Goal: Task Accomplishment & Management: Complete application form

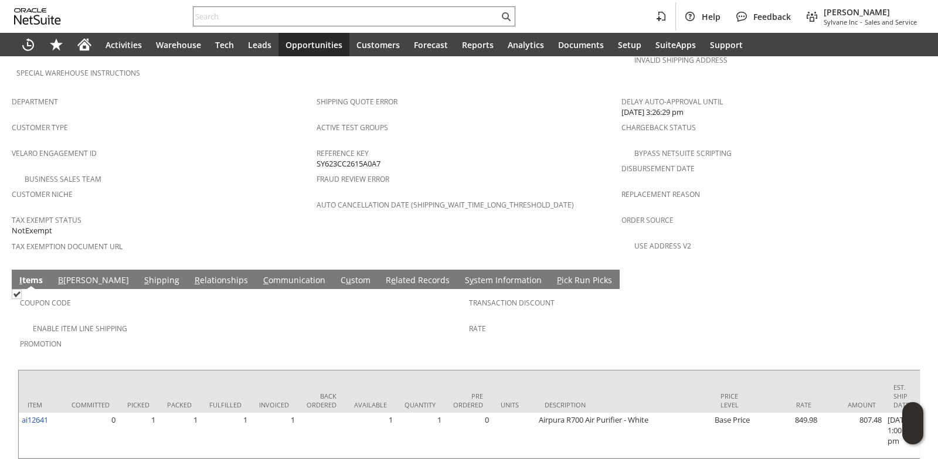
scroll to position [735, 0]
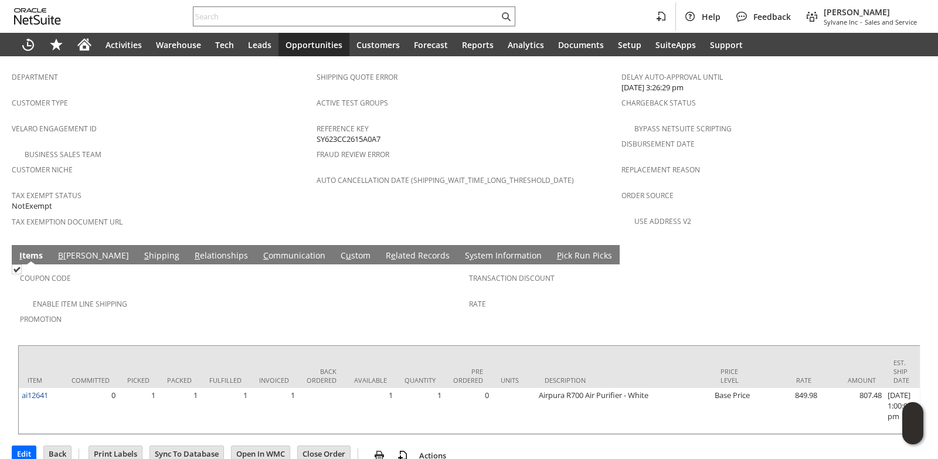
click at [260, 250] on link "C ommunication" at bounding box center [294, 256] width 68 height 13
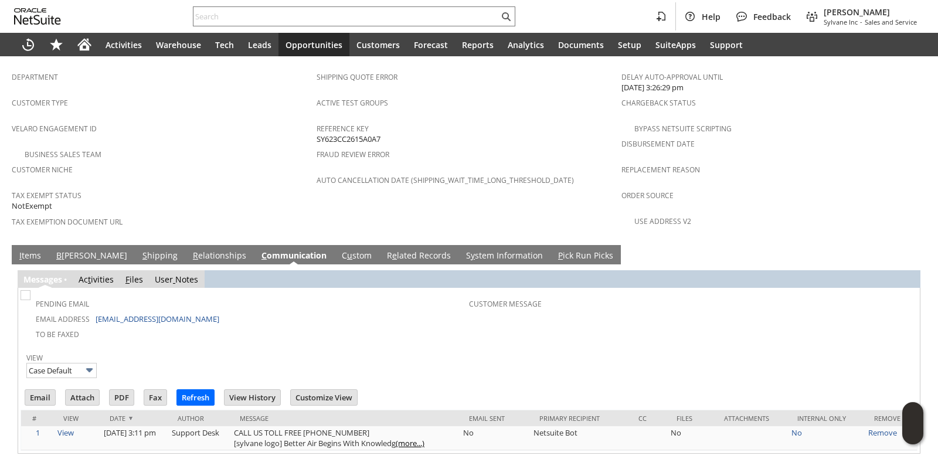
scroll to position [0, 0]
click at [42, 390] on input "Email" at bounding box center [40, 397] width 30 height 15
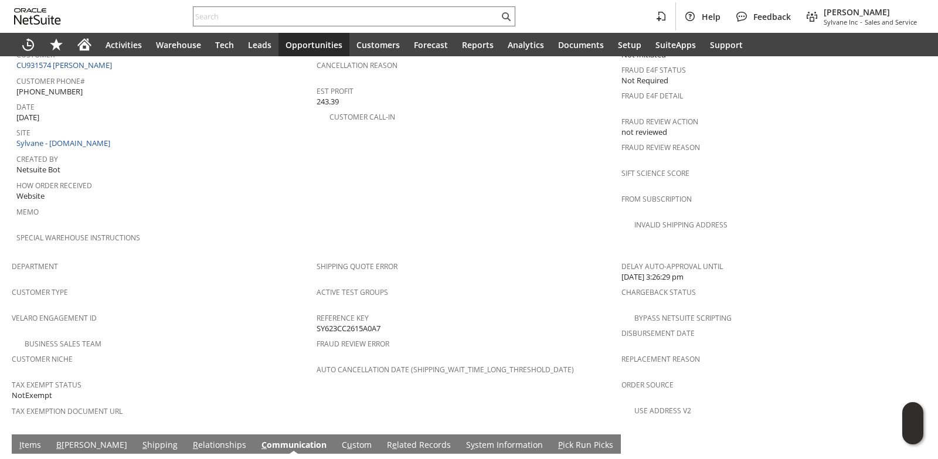
scroll to position [324, 0]
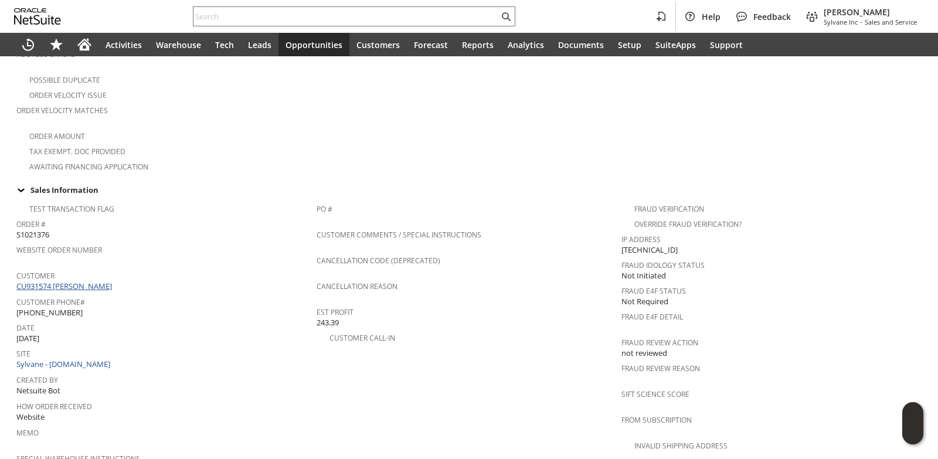
click at [99, 281] on link "CU931574 Shelleen Pineda" at bounding box center [65, 286] width 98 height 11
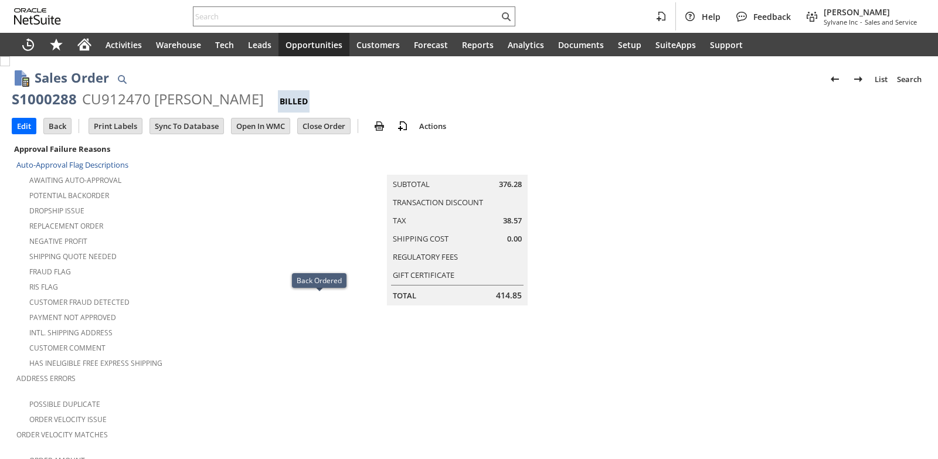
scroll to position [801, 0]
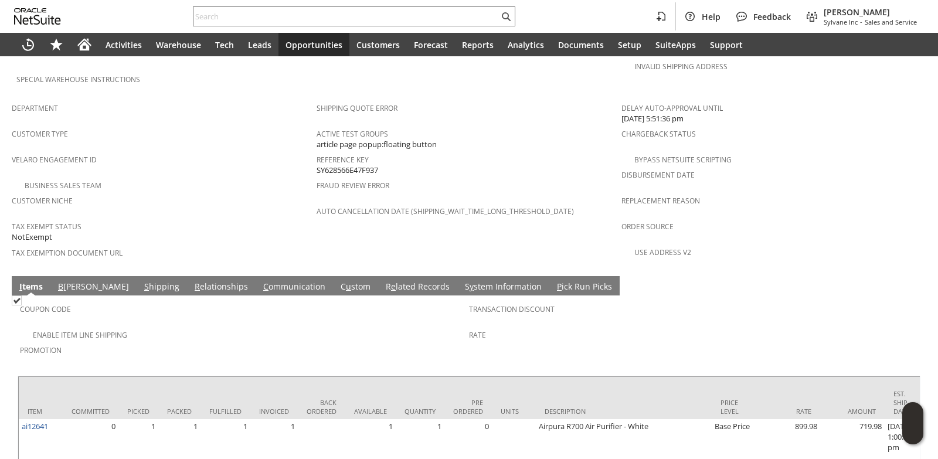
click at [260, 281] on link "C ommunication" at bounding box center [294, 287] width 68 height 13
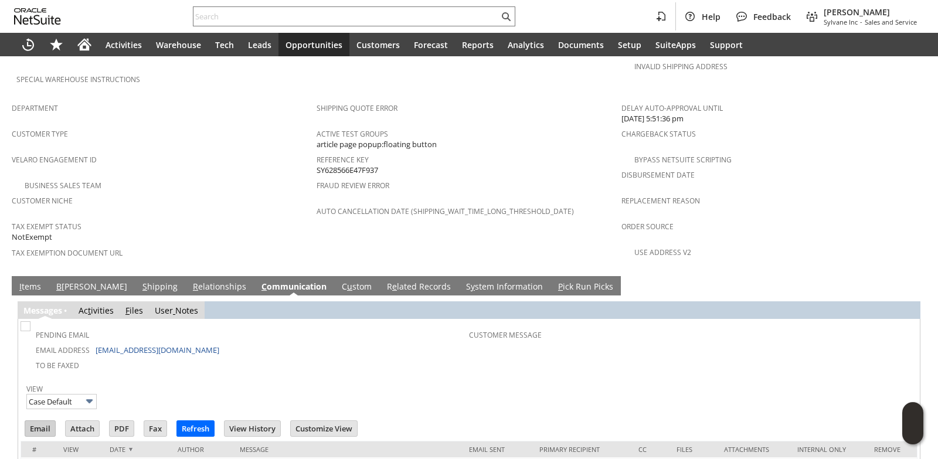
scroll to position [0, 0]
click at [31, 421] on input "Email" at bounding box center [40, 428] width 30 height 15
drag, startPoint x: 39, startPoint y: 256, endPoint x: 49, endPoint y: 257, distance: 9.4
click at [39, 281] on link "I tems" at bounding box center [30, 287] width 28 height 13
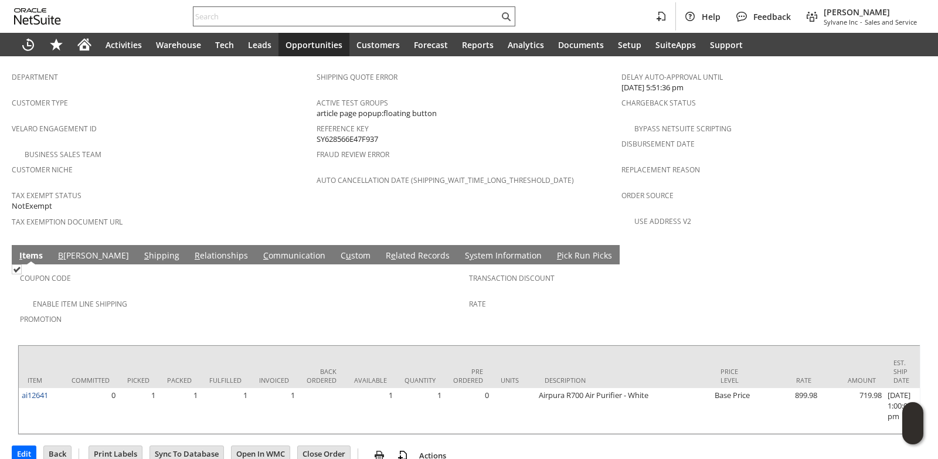
click at [256, 16] on input "text" at bounding box center [345, 16] width 305 height 14
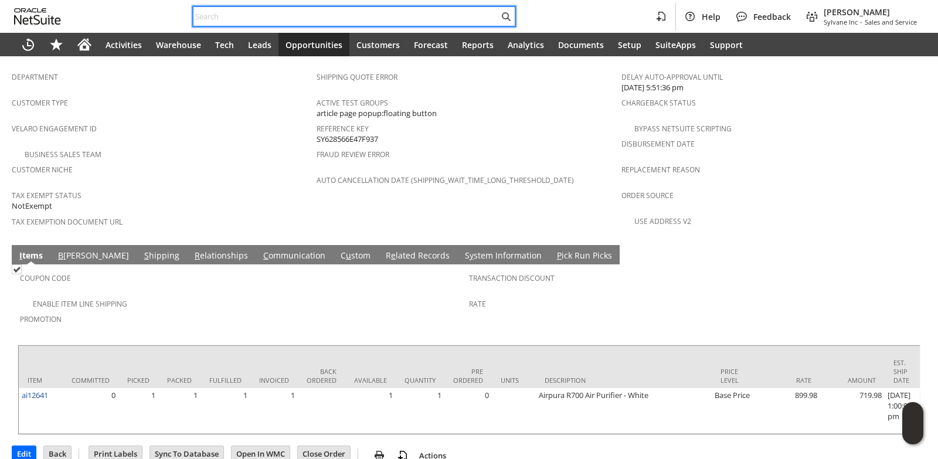
paste input "cirrussystemsus.com"
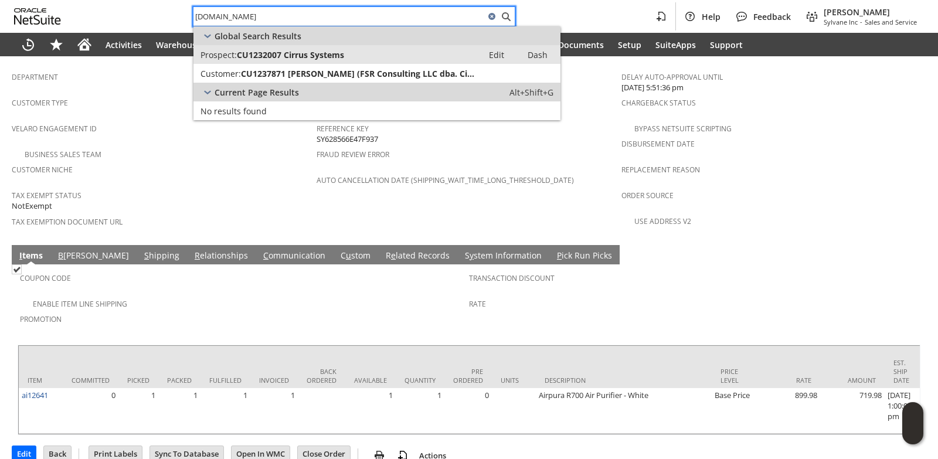
type input "cirrussystemsus.com"
click at [289, 54] on span "CU1232007 Cirrus Systems" at bounding box center [290, 54] width 107 height 11
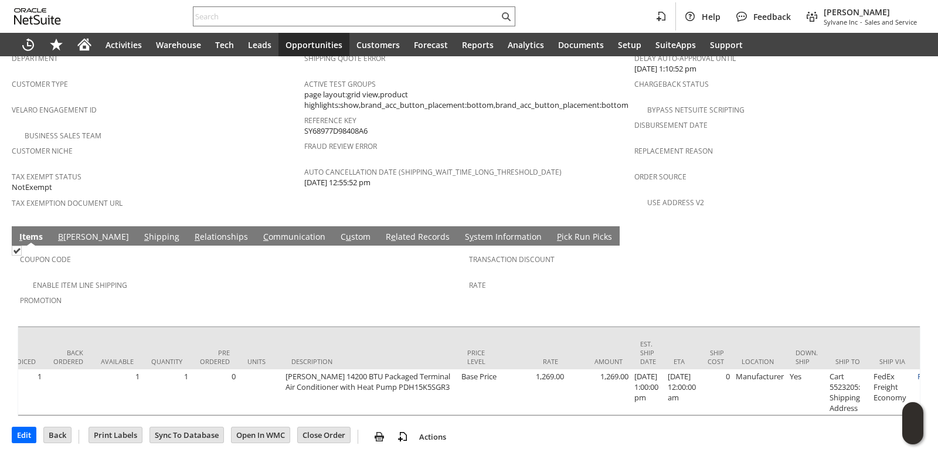
scroll to position [0, 340]
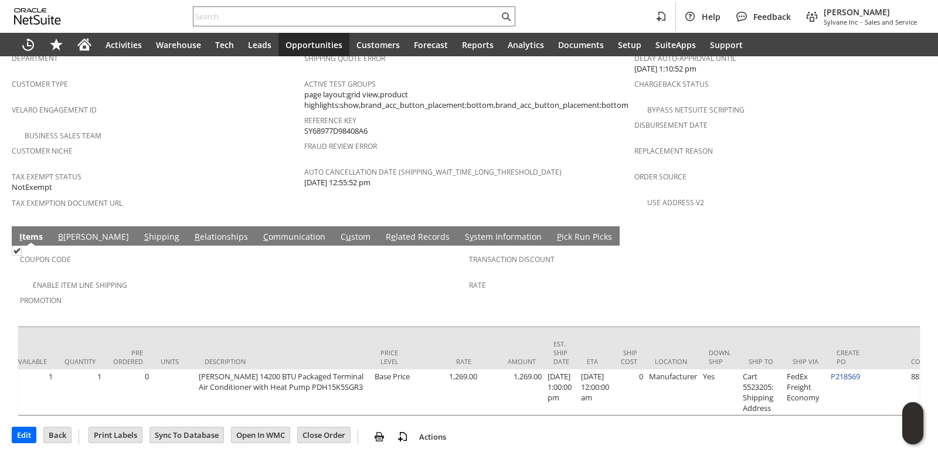
click at [141, 231] on link "S hipping" at bounding box center [161, 237] width 41 height 13
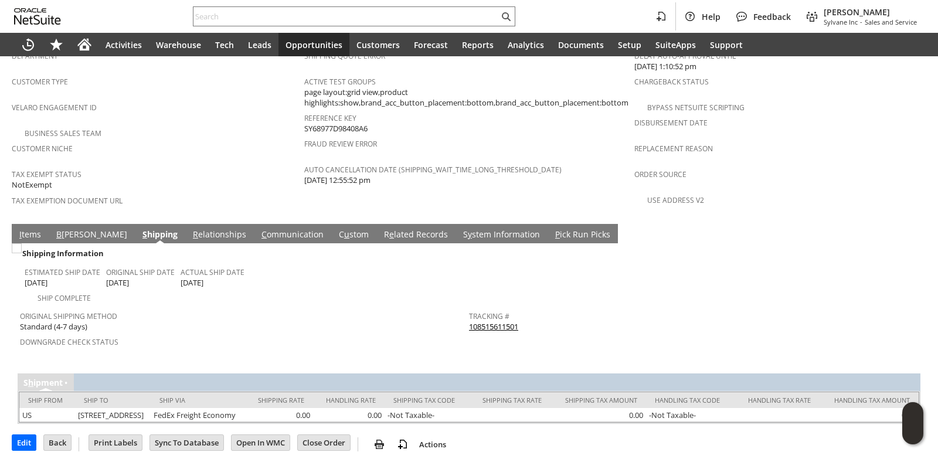
scroll to position [754, 0]
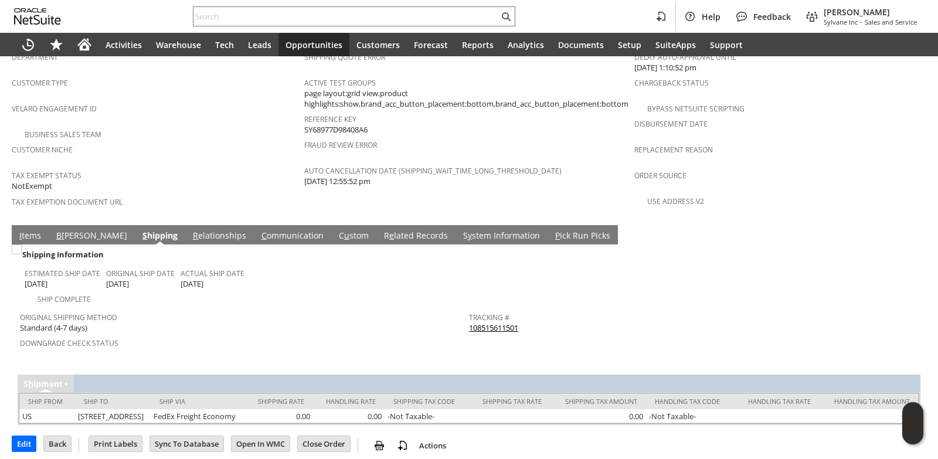
click at [490, 322] on link "108515611501" at bounding box center [493, 327] width 49 height 11
click at [32, 230] on link "I tems" at bounding box center [30, 236] width 28 height 13
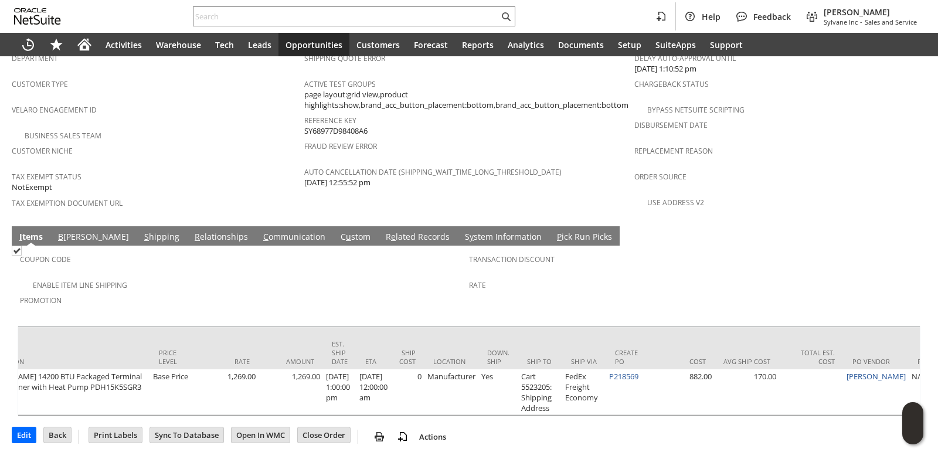
scroll to position [0, 706]
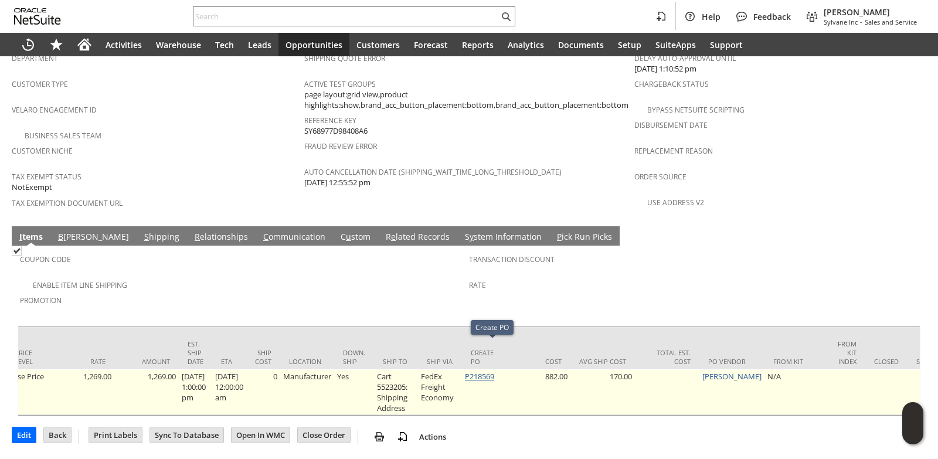
click at [487, 371] on link "P218569" at bounding box center [479, 376] width 29 height 11
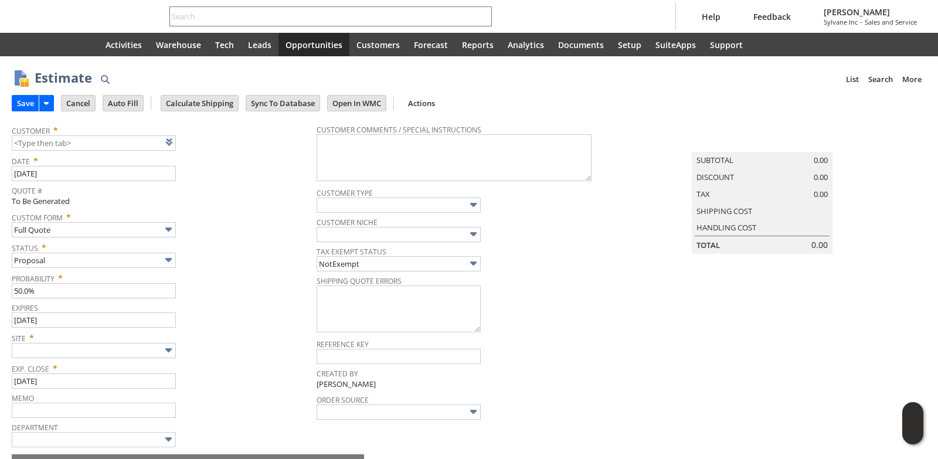
type input "[DATE]"
type input "Intelligent Recommendations ⁰"
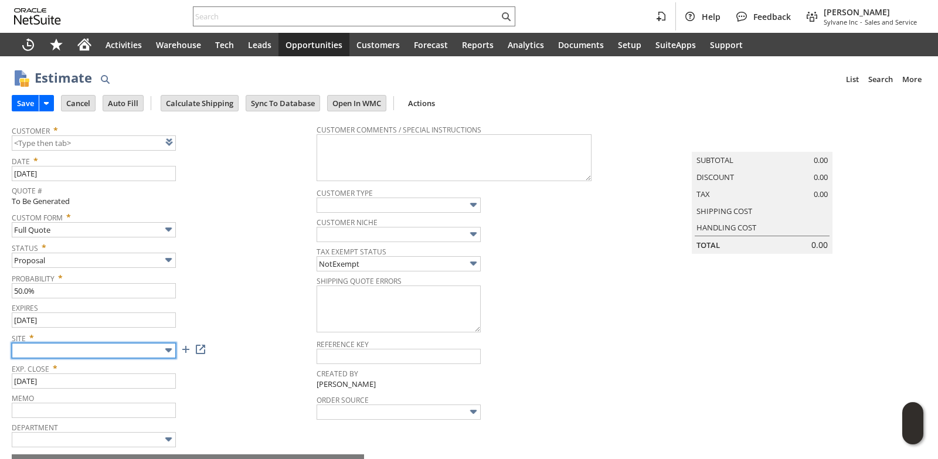
click at [134, 354] on input "text" at bounding box center [94, 350] width 164 height 15
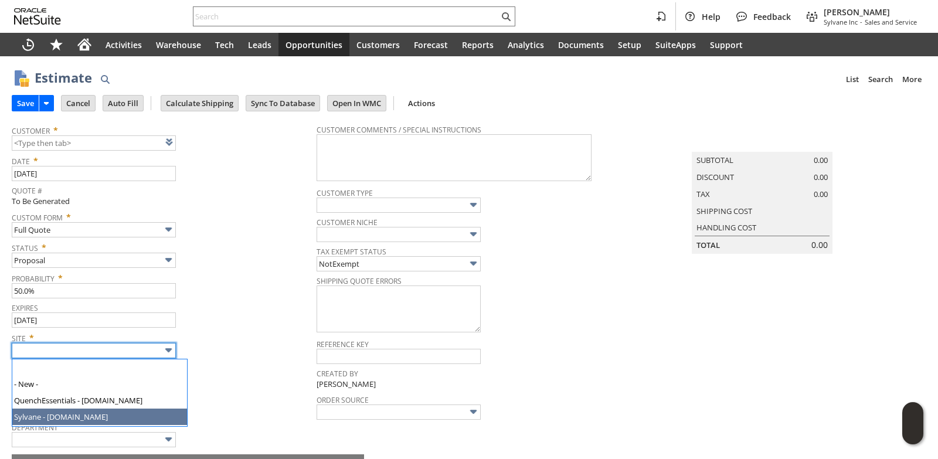
type input "Sylvane - [DOMAIN_NAME]"
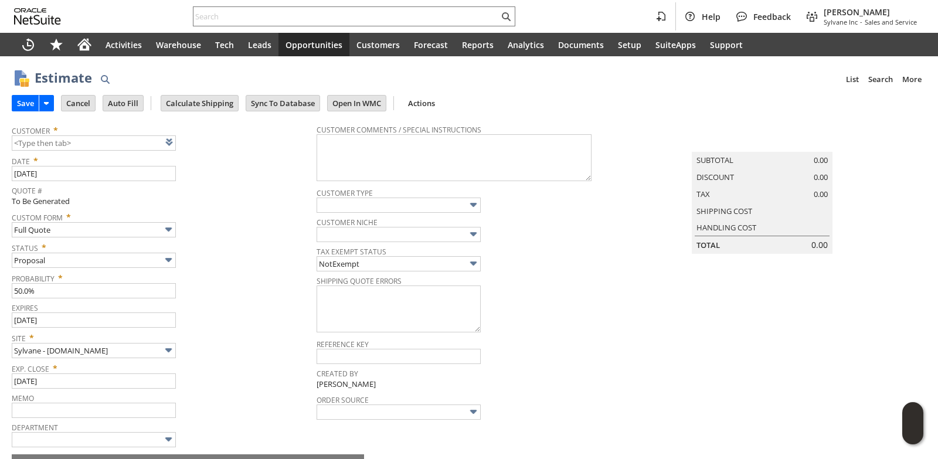
click at [245, 254] on div "Status * Proposal" at bounding box center [161, 253] width 299 height 29
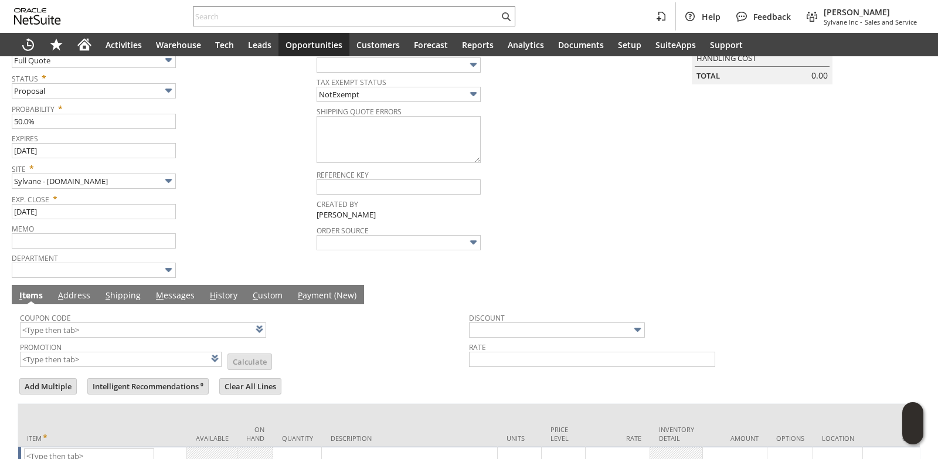
scroll to position [253, 0]
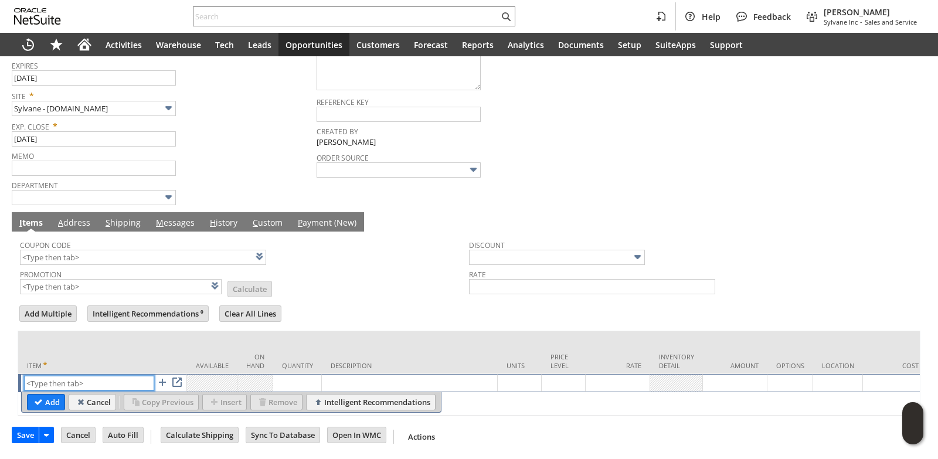
click at [69, 376] on input "text" at bounding box center [89, 383] width 130 height 15
paste input "hi15195"
type input "hi15195"
click at [305, 331] on td "Quantity" at bounding box center [297, 352] width 49 height 43
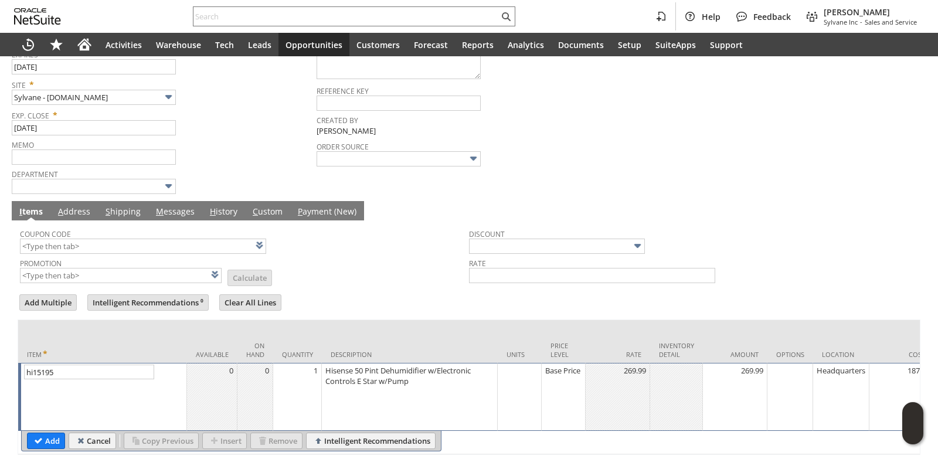
click at [303, 388] on td "1" at bounding box center [297, 397] width 49 height 68
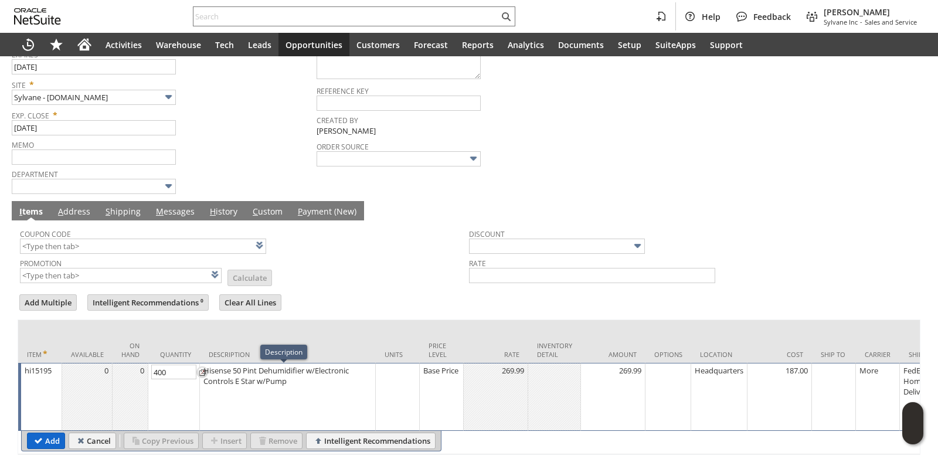
type input "400"
click at [48, 443] on input "Add" at bounding box center [46, 440] width 37 height 15
click at [429, 376] on div "Base Price" at bounding box center [442, 371] width 38 height 12
click at [432, 379] on input "Base Price" at bounding box center [439, 372] width 38 height 15
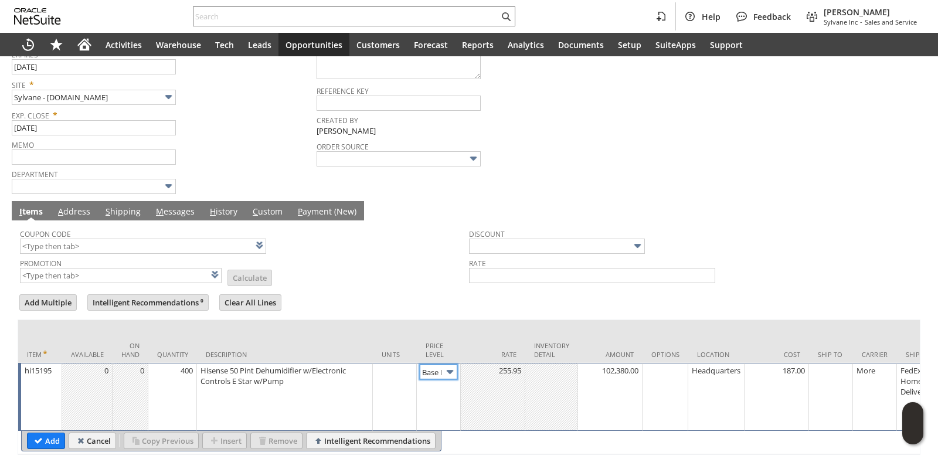
type input "255.95"
type input "Disco...rice"
click at [436, 375] on input "Disco...rice" at bounding box center [439, 372] width 38 height 15
type input "Custom"
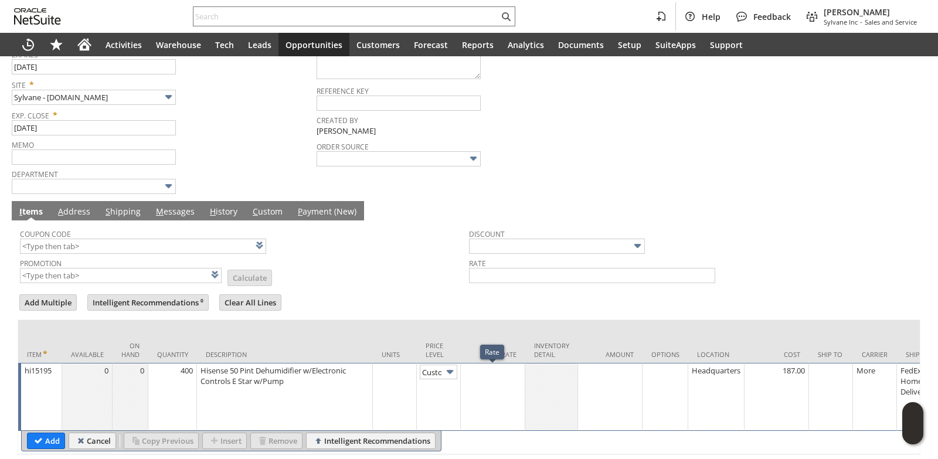
click at [490, 389] on td at bounding box center [493, 397] width 64 height 68
type input "219.99"
click at [484, 341] on td "Rate" at bounding box center [493, 341] width 64 height 43
click at [50, 443] on input "Add" at bounding box center [46, 440] width 37 height 15
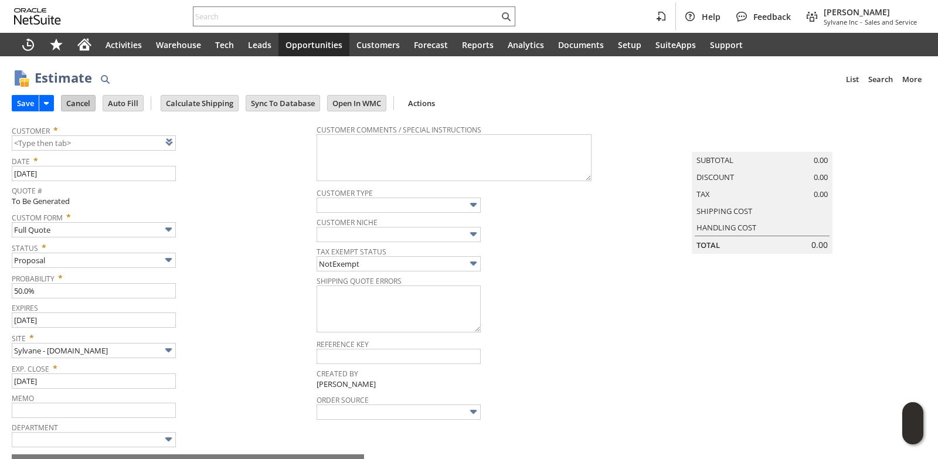
click at [79, 106] on input "Cancel" at bounding box center [78, 103] width 33 height 15
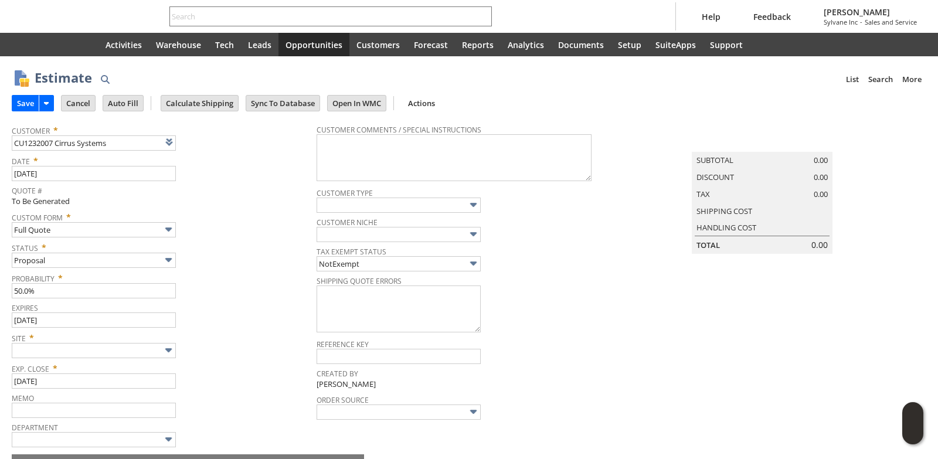
type input "[DATE]"
type input "Intelligent Recommendations ⁰"
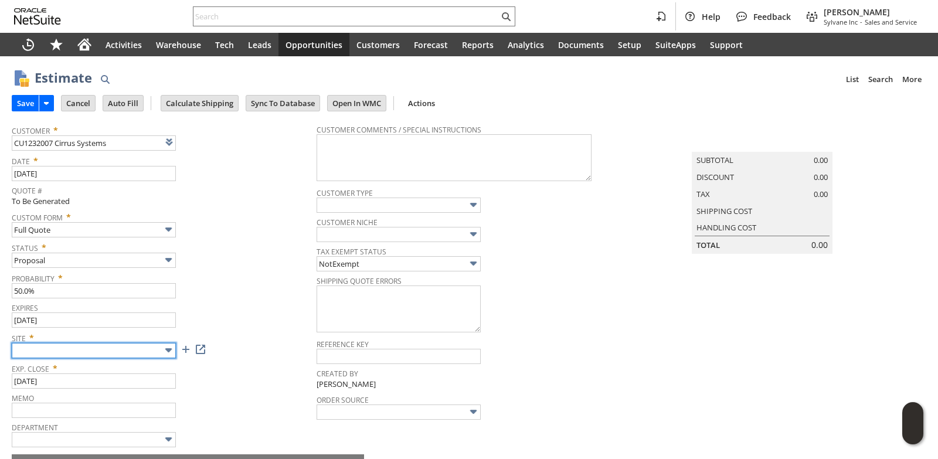
click at [124, 352] on input "text" at bounding box center [94, 350] width 164 height 15
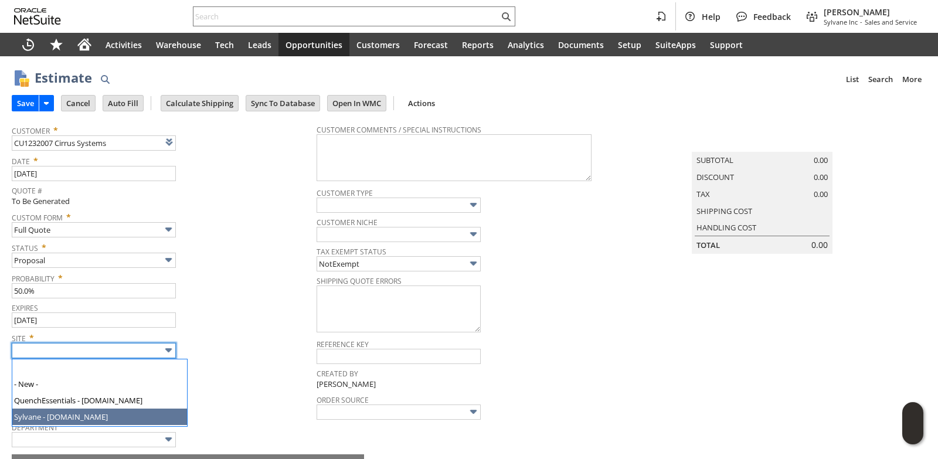
type input "Sylvane - [DOMAIN_NAME]"
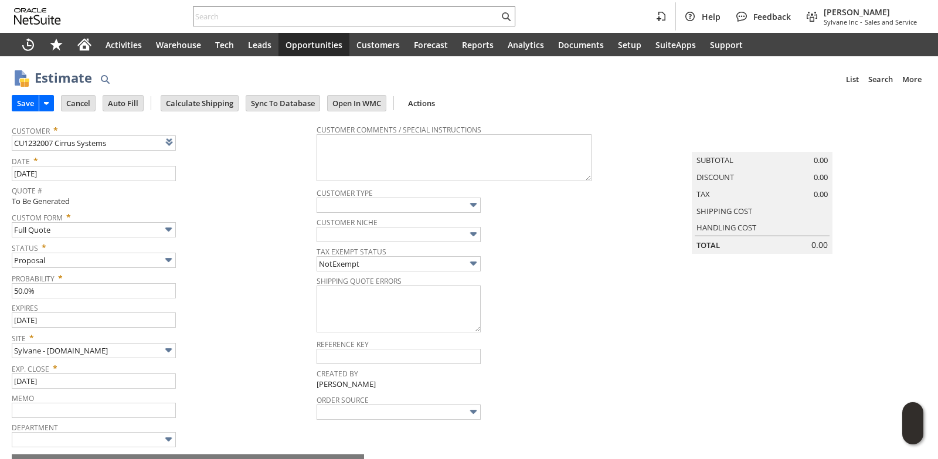
click at [238, 306] on span "Expires" at bounding box center [161, 306] width 299 height 13
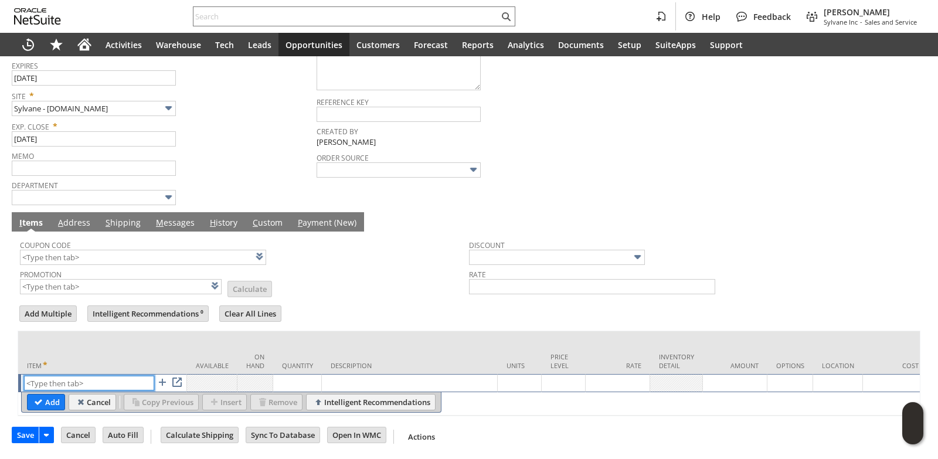
click at [68, 376] on input "text" at bounding box center [89, 383] width 130 height 15
paste input "hi15195"
type input "hi15195"
click at [392, 331] on td "Description" at bounding box center [410, 352] width 176 height 43
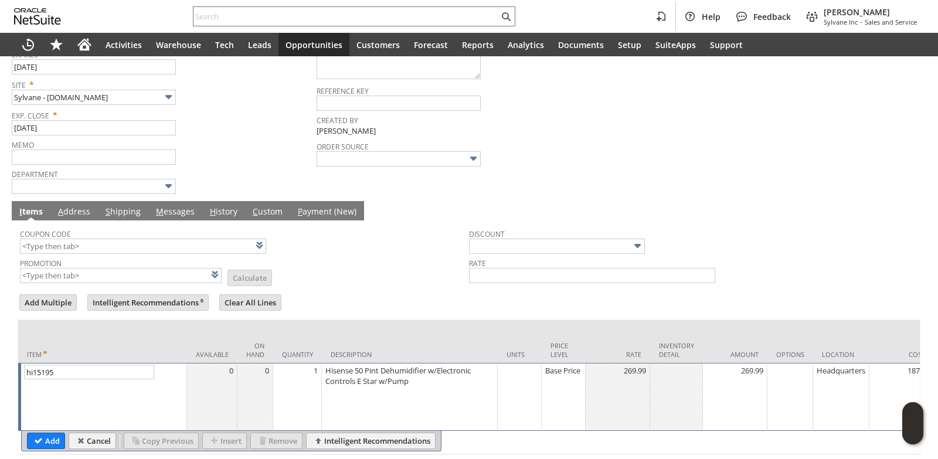
click at [306, 385] on td "1" at bounding box center [297, 397] width 49 height 68
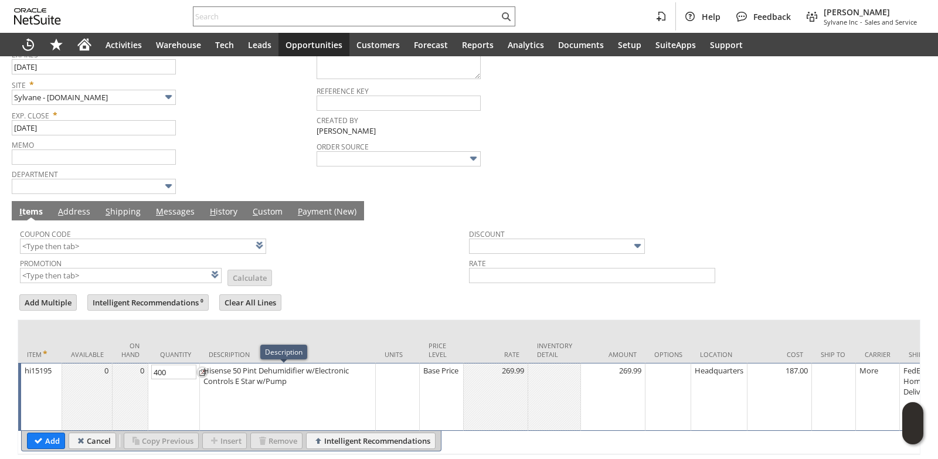
type input "400"
click at [431, 376] on div "Base Price" at bounding box center [442, 371] width 38 height 12
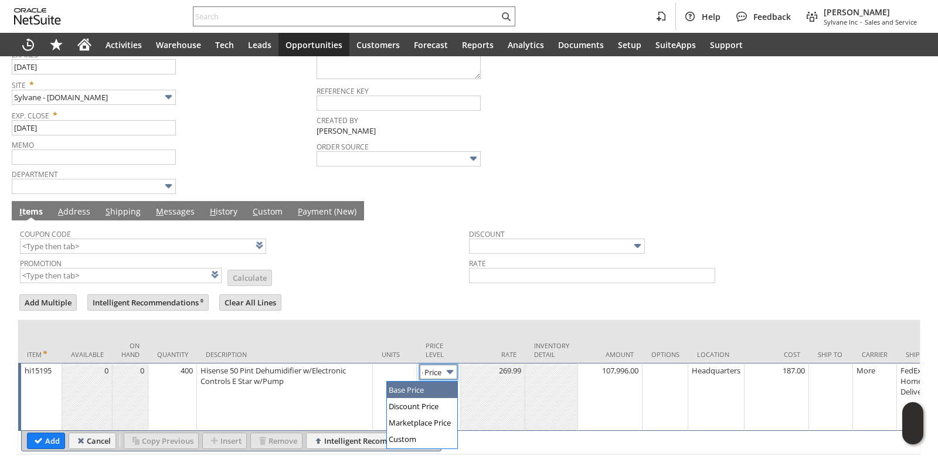
click at [431, 375] on input "Base Price" at bounding box center [439, 372] width 38 height 15
type input "Custom"
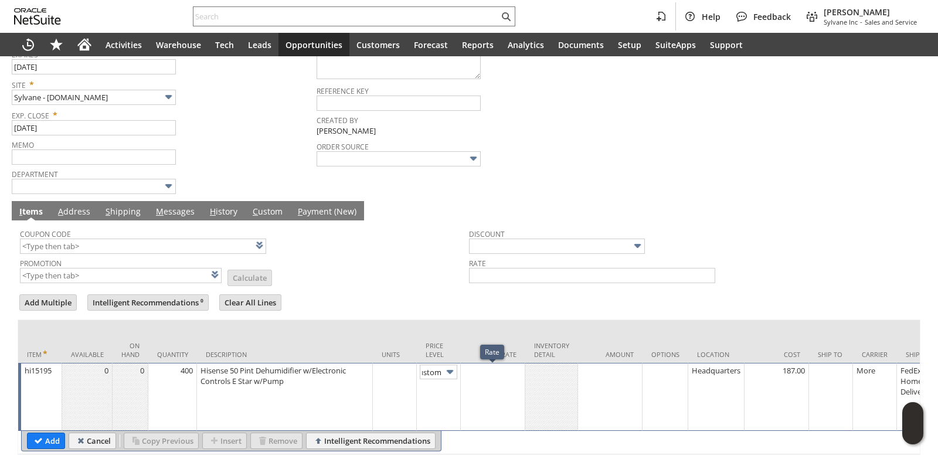
click at [512, 390] on td at bounding box center [493, 397] width 64 height 68
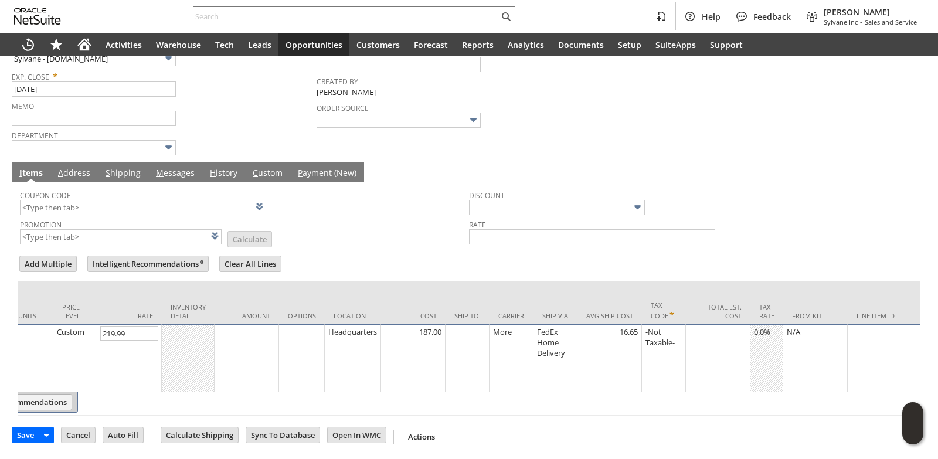
scroll to position [0, 377]
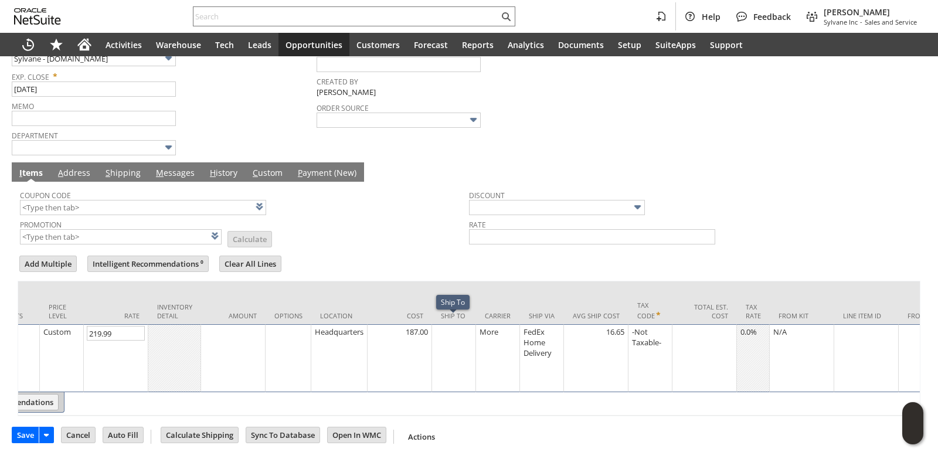
type input "219.99"
click at [448, 328] on div at bounding box center [454, 332] width 38 height 12
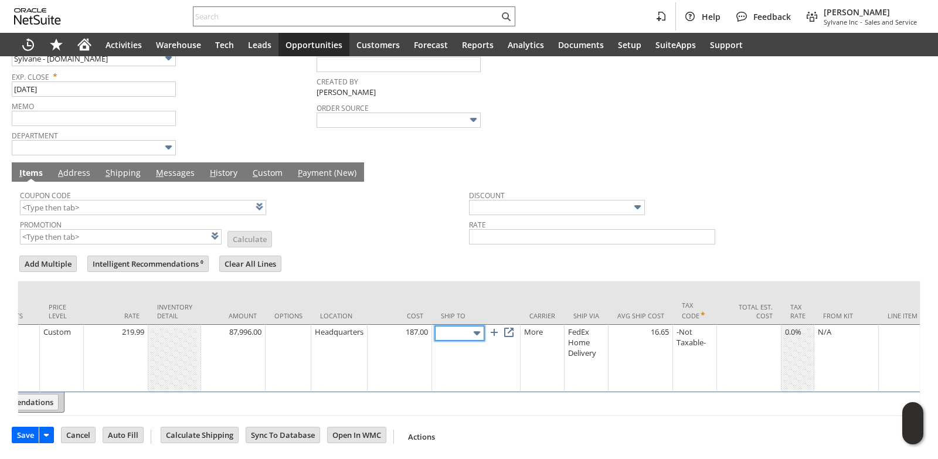
click at [447, 327] on input "text" at bounding box center [459, 333] width 49 height 15
type input "467 W STREET"
click at [514, 326] on link at bounding box center [508, 332] width 13 height 13
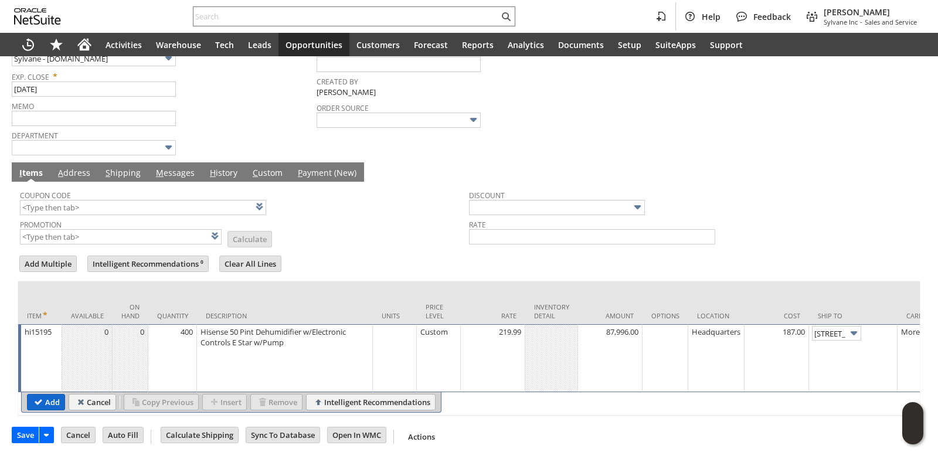
click at [50, 395] on input "Add" at bounding box center [46, 402] width 37 height 15
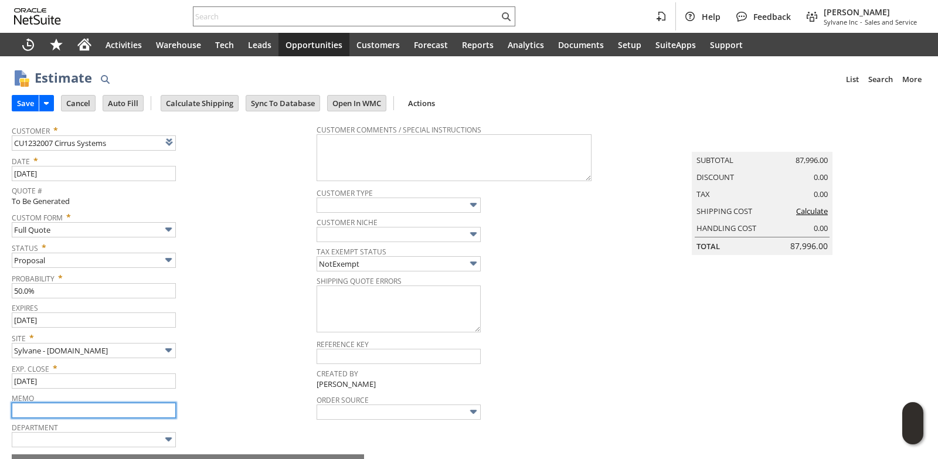
click at [75, 411] on input "text" at bounding box center [94, 410] width 164 height 15
type input "likely wont lead anywhere, but will reach out for leadtime and pricing if custo…"
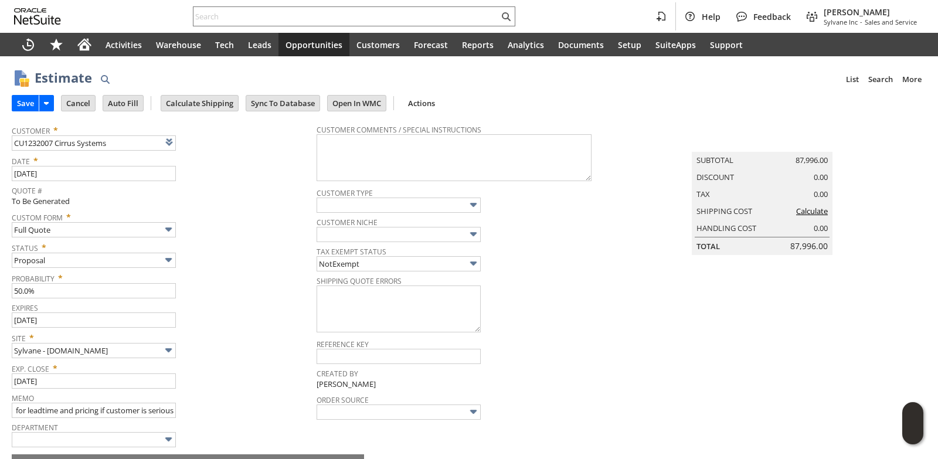
click at [242, 259] on div "Status * Proposal" at bounding box center [161, 253] width 299 height 29
click at [195, 104] on input "Calculate Shipping" at bounding box center [199, 103] width 77 height 15
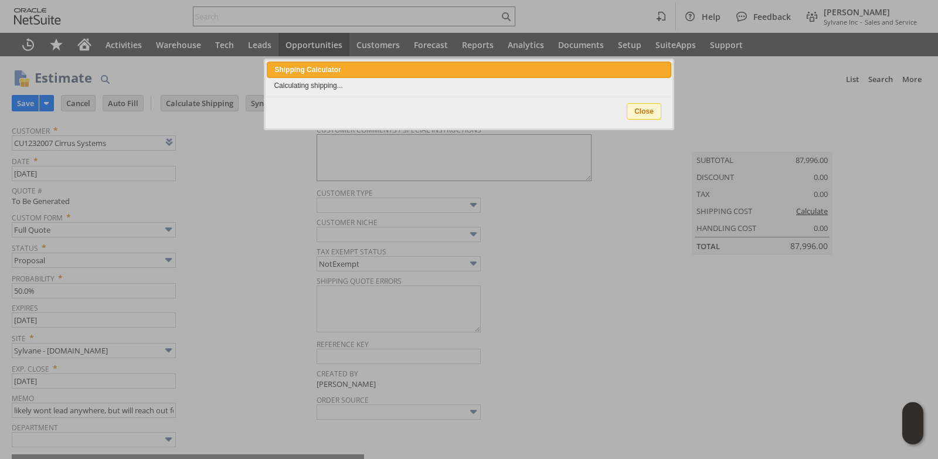
type input "Add"
type input "Copy Previous"
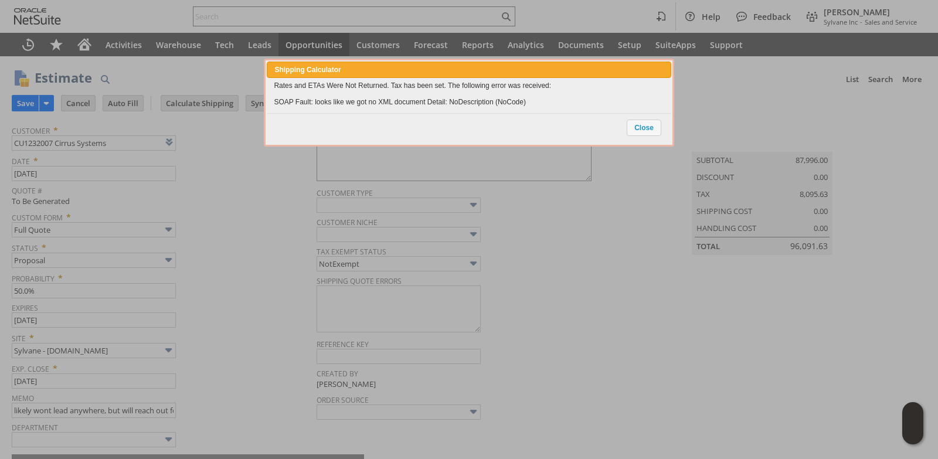
scroll to position [318, 0]
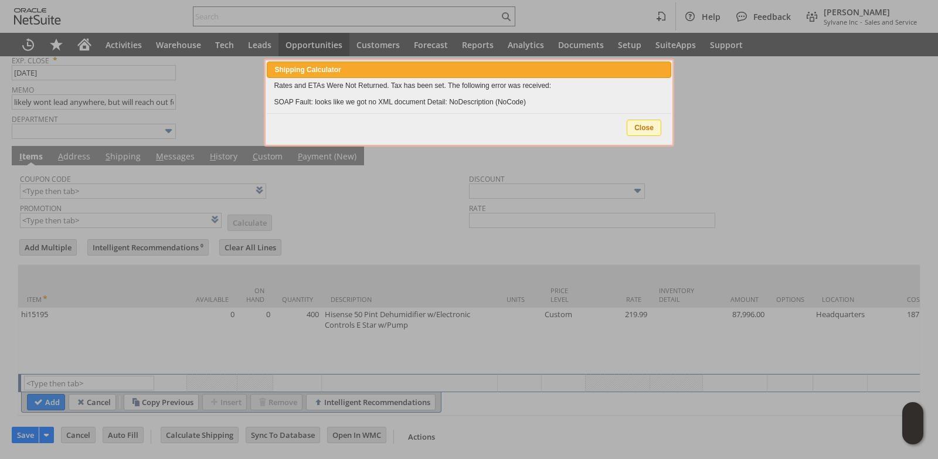
click at [649, 128] on span "Close" at bounding box center [643, 127] width 33 height 15
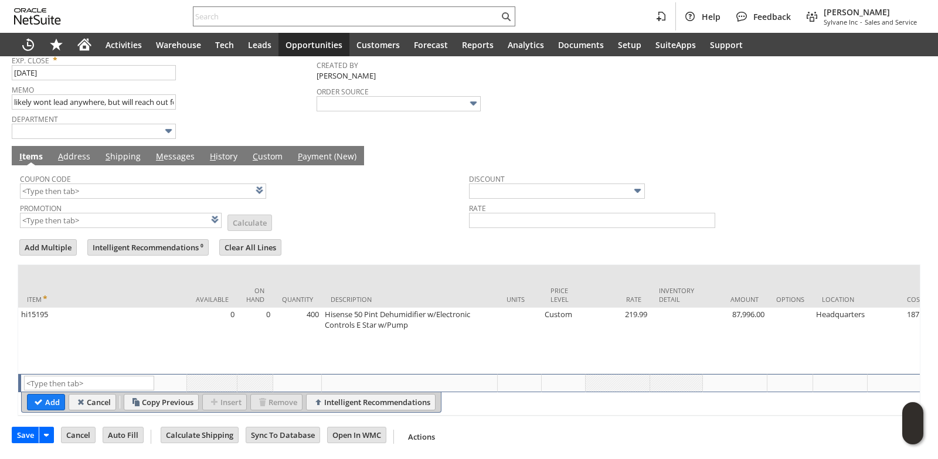
scroll to position [0, 0]
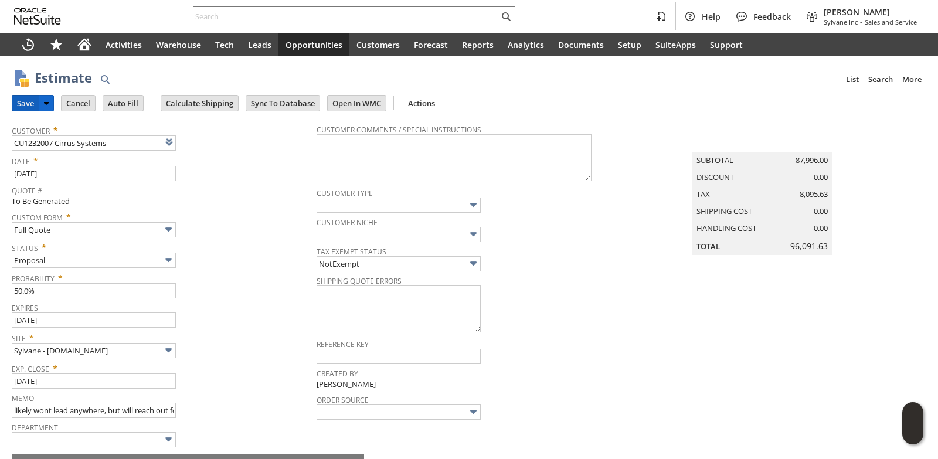
click at [28, 103] on input "Save" at bounding box center [25, 103] width 26 height 15
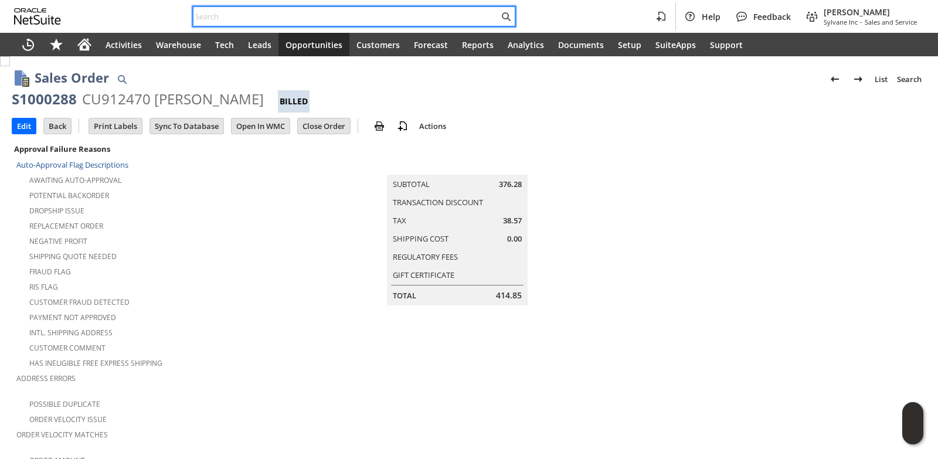
click at [232, 18] on input "text" at bounding box center [345, 16] width 305 height 14
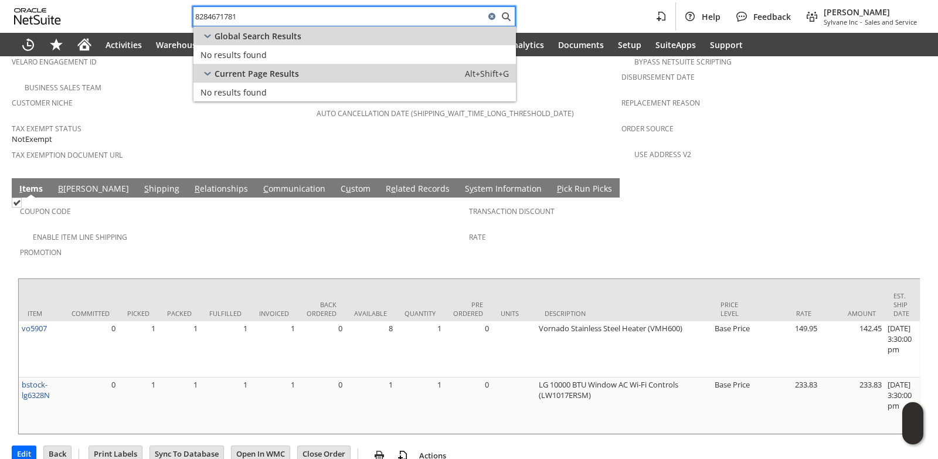
drag, startPoint x: 252, startPoint y: 15, endPoint x: 76, endPoint y: 20, distance: 176.0
click at [76, 20] on div "8284671781 Help Feedback [PERSON_NAME] Sylvane Inc - Sales and Service" at bounding box center [469, 16] width 938 height 33
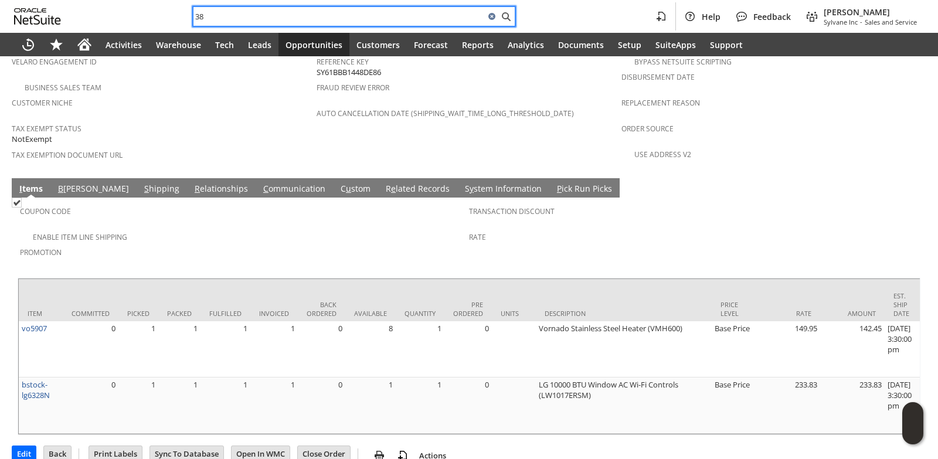
type input "3"
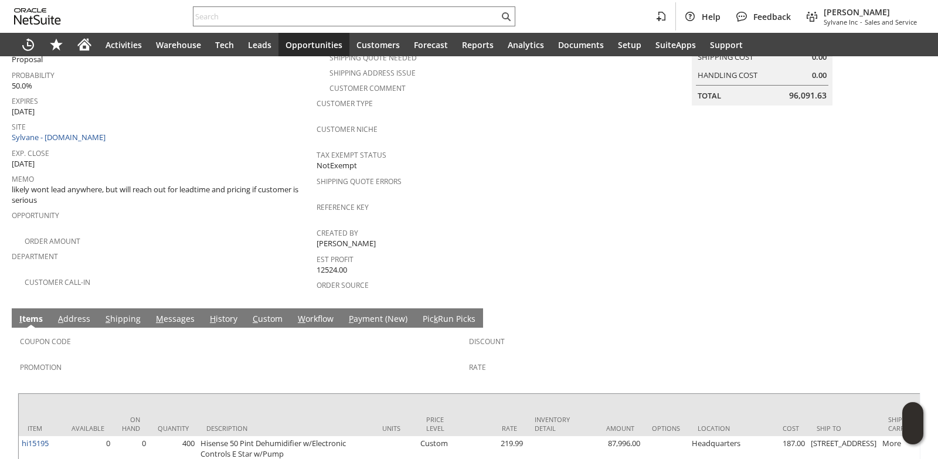
scroll to position [323, 0]
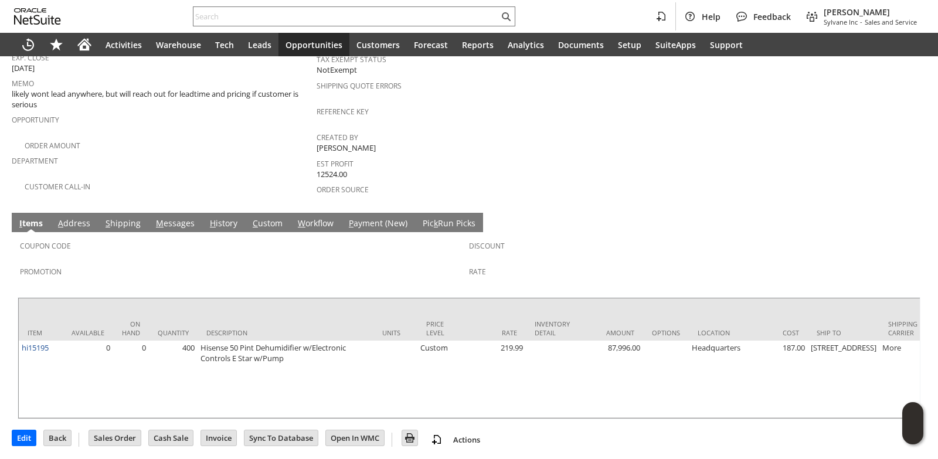
click at [160, 217] on link "M essages" at bounding box center [175, 223] width 45 height 13
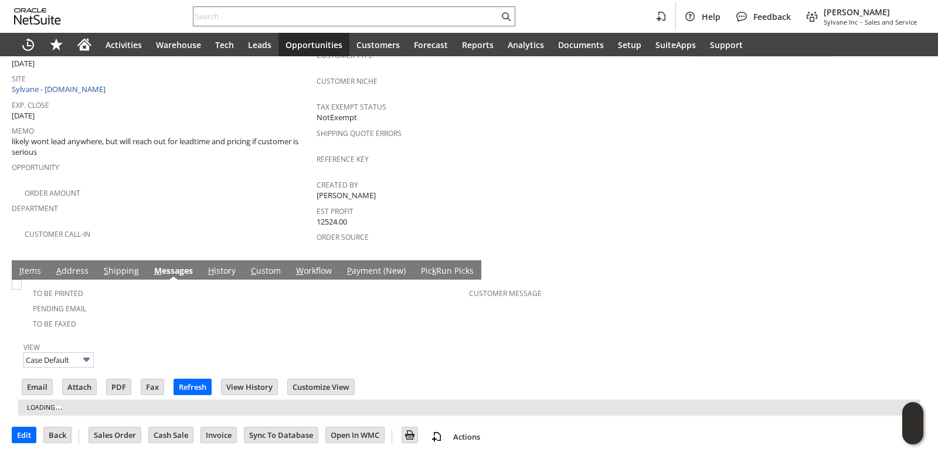
scroll to position [0, 0]
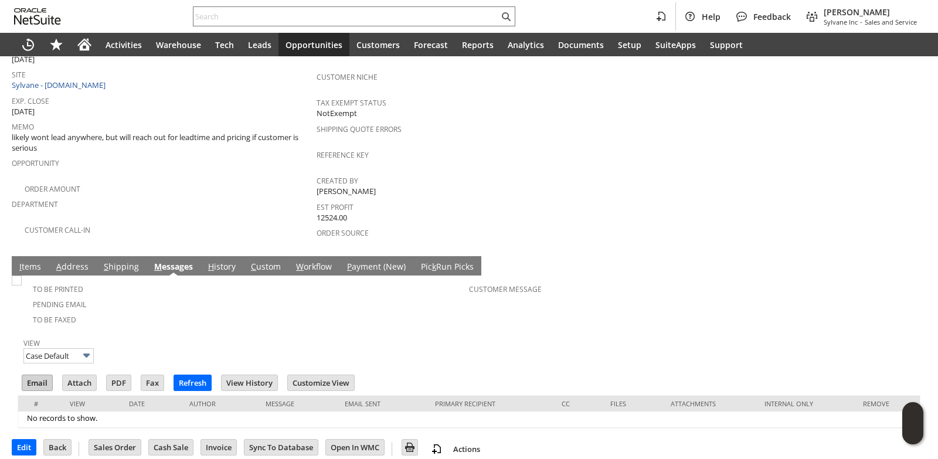
click at [38, 375] on input "Email" at bounding box center [37, 382] width 30 height 15
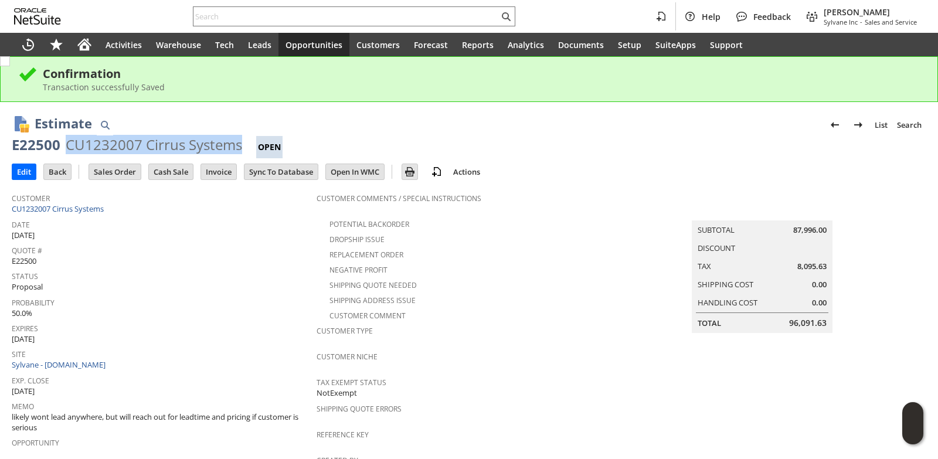
drag, startPoint x: 66, startPoint y: 143, endPoint x: 239, endPoint y: 152, distance: 173.2
click at [239, 152] on div "CU1232007 Cirrus Systems" at bounding box center [154, 144] width 176 height 19
copy div "CU1232007 Cirrus Systems"
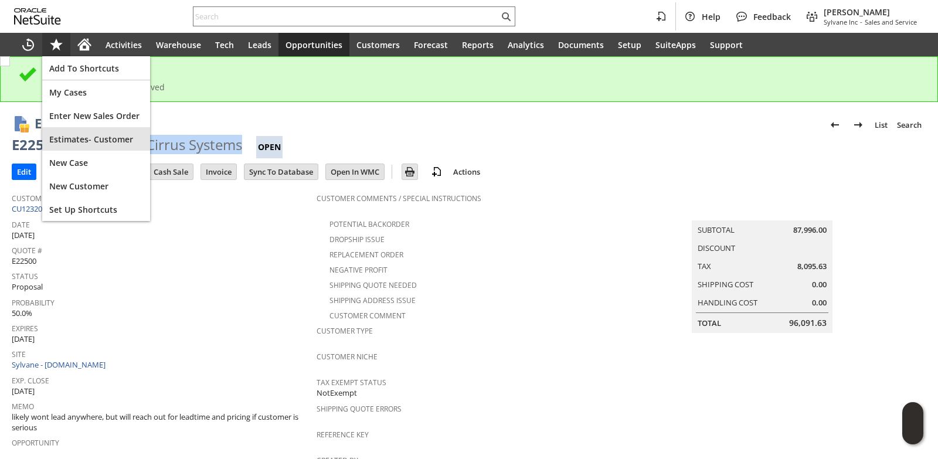
click at [94, 143] on span "Estimates- Customer" at bounding box center [96, 139] width 94 height 11
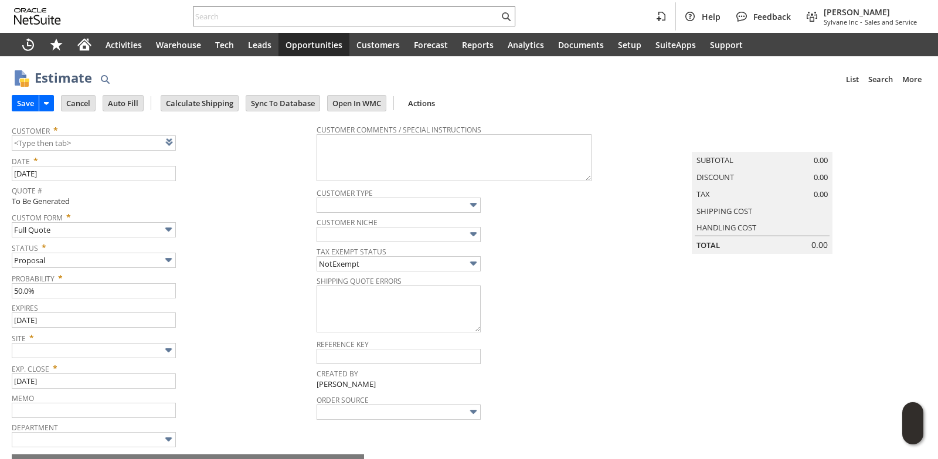
type input "[DATE]"
type input "Intelligent Recommendations ⁰"
